Goal: Transaction & Acquisition: Purchase product/service

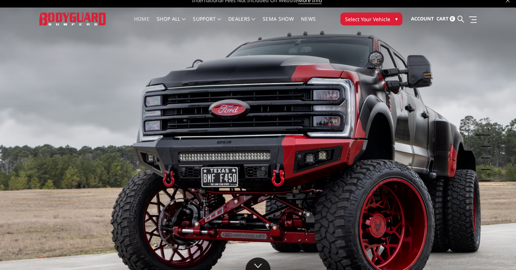
scroll to position [7, 0]
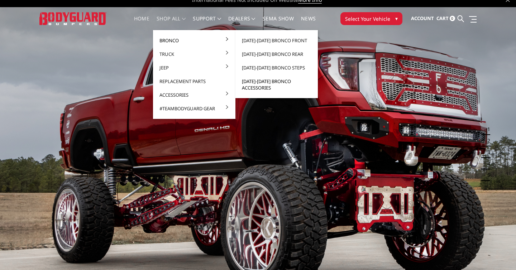
click at [257, 82] on link "[DATE]-[DATE] Bronco Accessories" at bounding box center [276, 85] width 77 height 20
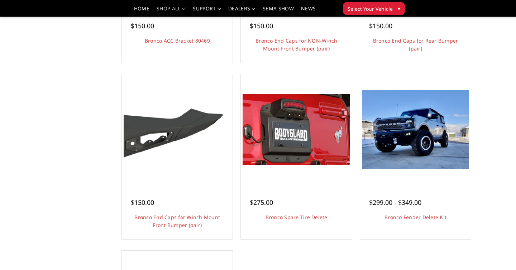
scroll to position [366, 0]
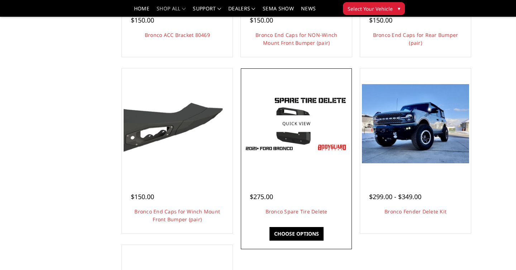
click at [301, 152] on img at bounding box center [296, 124] width 107 height 60
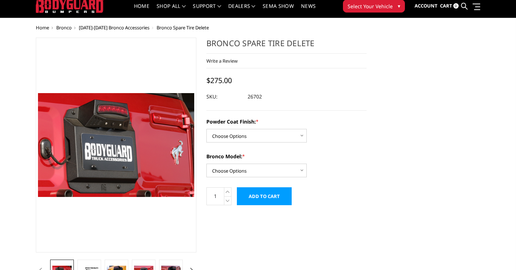
scroll to position [20, 0]
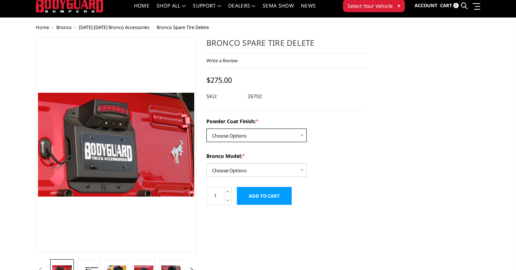
click at [243, 139] on select "Choose Options Bare Metal Textured Black Powder Coat" at bounding box center [256, 136] width 100 height 14
click at [261, 169] on select "Choose Options Base/Badlands/Wildtrak/etc. Raptor" at bounding box center [256, 170] width 100 height 14
select select "4058"
click at [206, 163] on select "Choose Options Base/Badlands/Wildtrak/etc. Raptor" at bounding box center [256, 170] width 100 height 14
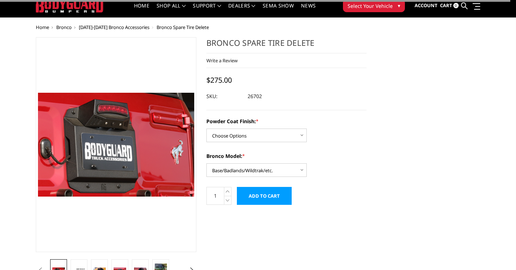
click at [341, 180] on form "Powder Coat Finish: * Choose Options Bare Metal Textured Black Powder Coat Bron…" at bounding box center [286, 161] width 161 height 87
